Goal: Transaction & Acquisition: Book appointment/travel/reservation

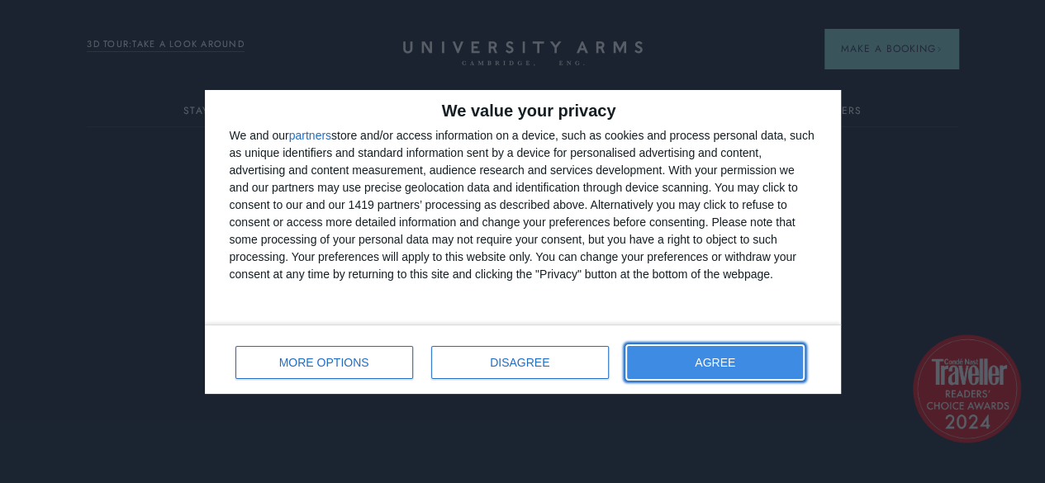
click at [691, 370] on button "AGREE" at bounding box center [715, 362] width 177 height 33
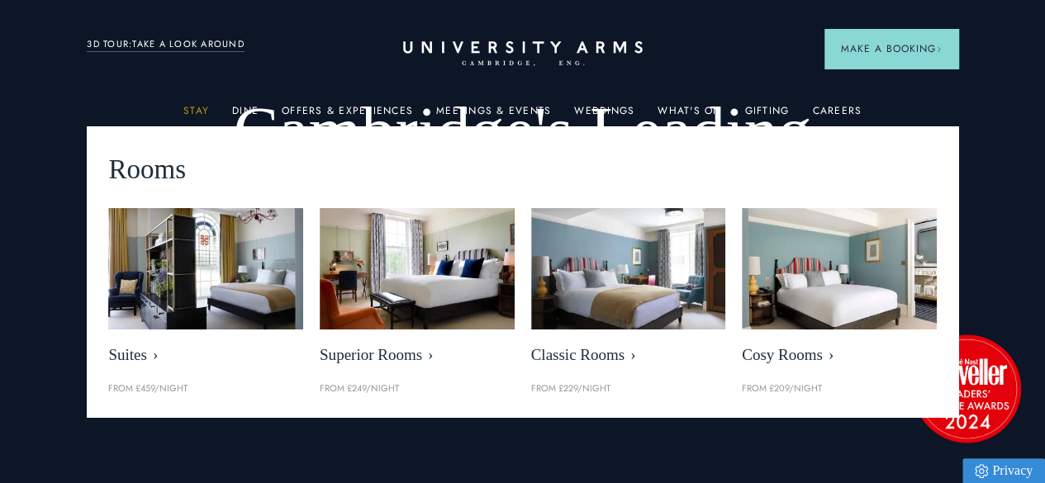
click at [207, 111] on link "Stay" at bounding box center [196, 115] width 26 height 21
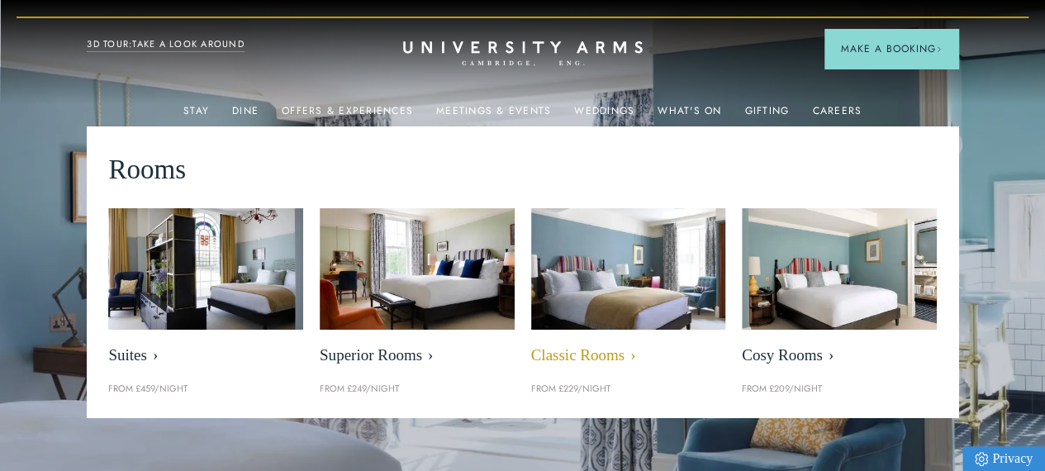
click at [616, 365] on span "Classic Rooms" at bounding box center [628, 355] width 195 height 19
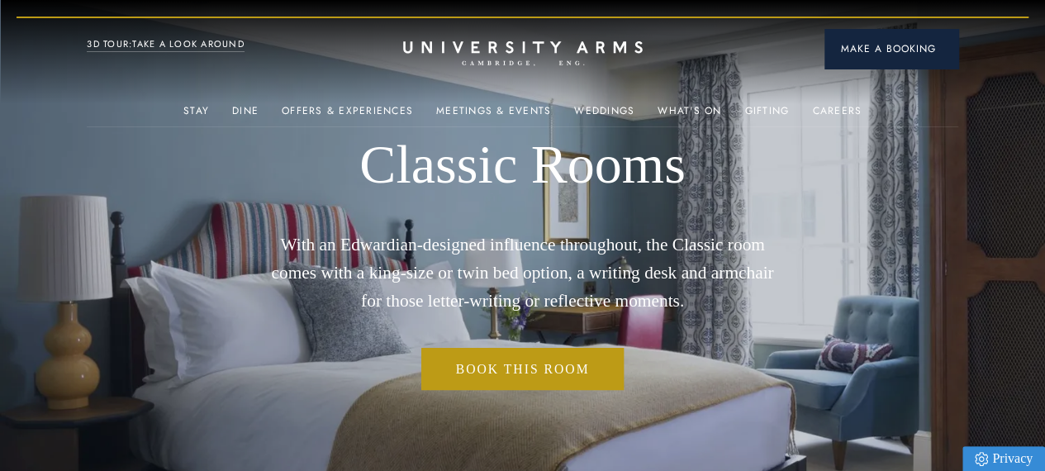
click at [892, 55] on span "Make a Booking" at bounding box center [891, 48] width 101 height 15
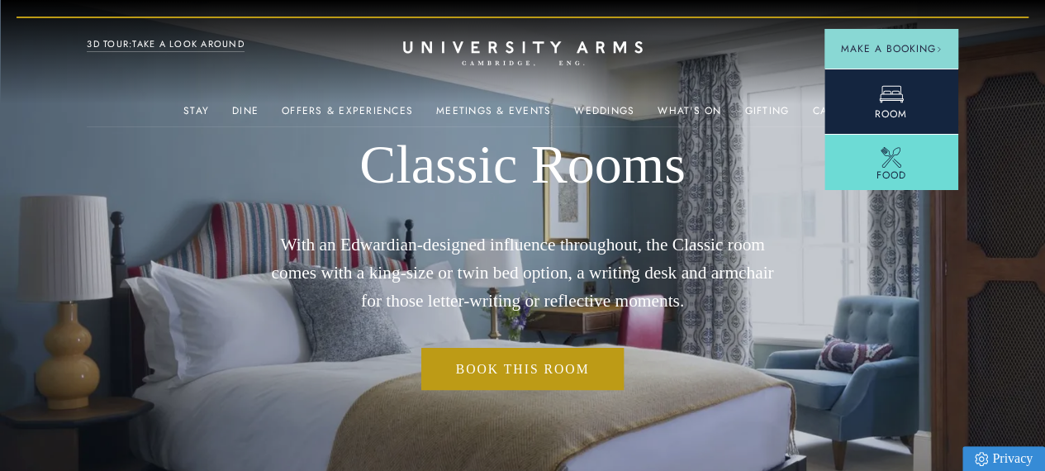
click at [892, 94] on icon at bounding box center [891, 94] width 25 height 25
click at [889, 108] on span "Room" at bounding box center [891, 114] width 32 height 15
